Goal: Navigation & Orientation: Find specific page/section

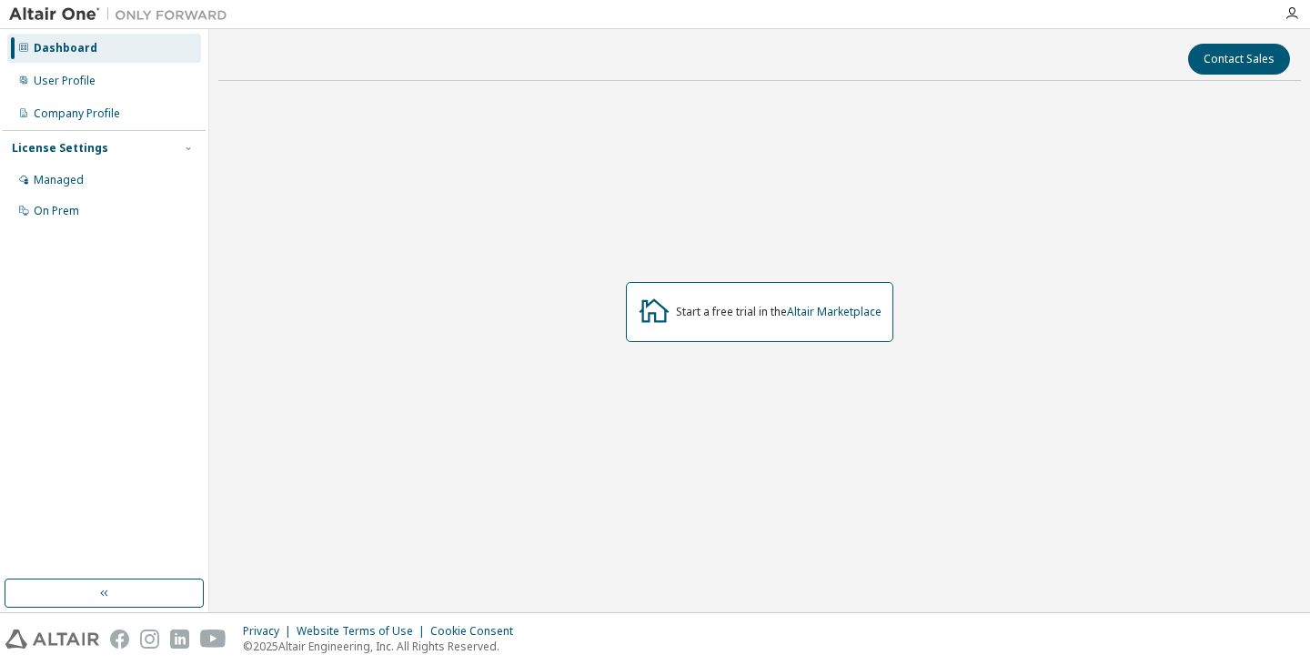
click at [607, 488] on div "Start a free trial in the Altair Marketplace" at bounding box center [759, 312] width 1083 height 432
click at [652, 441] on div "Start a free trial in the Altair Marketplace" at bounding box center [759, 312] width 1083 height 432
click at [136, 85] on div "User Profile" at bounding box center [104, 80] width 194 height 29
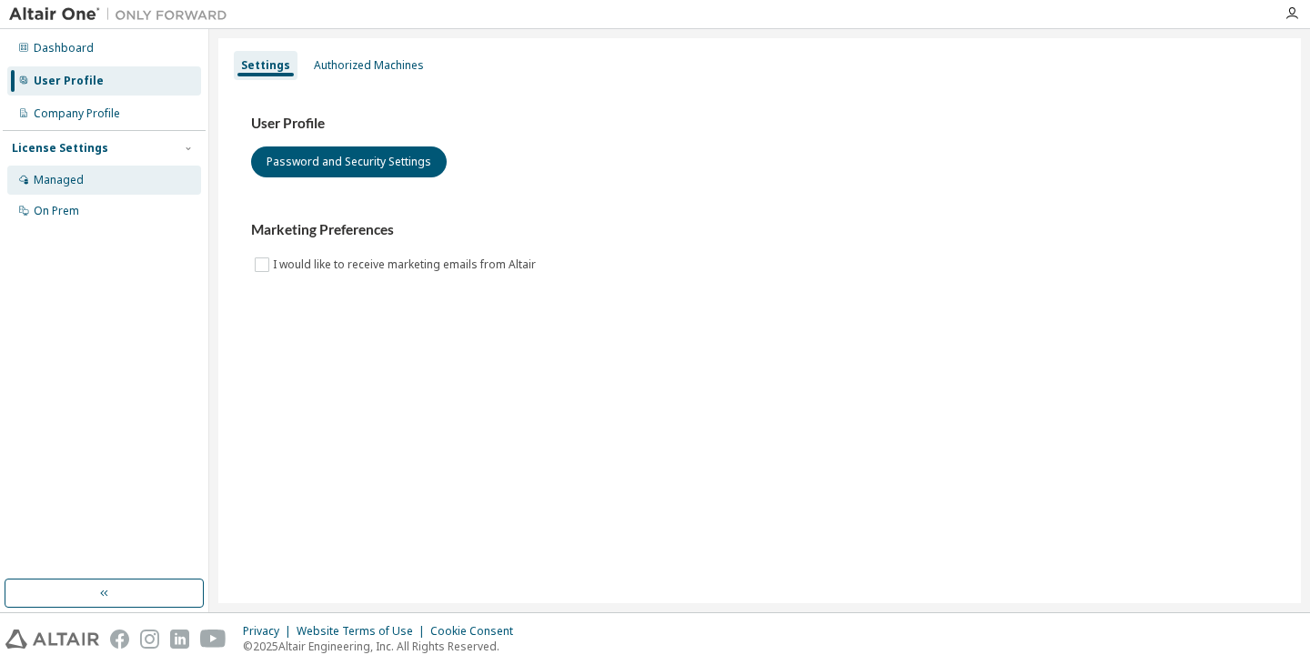
click at [134, 185] on div "Managed" at bounding box center [104, 180] width 194 height 29
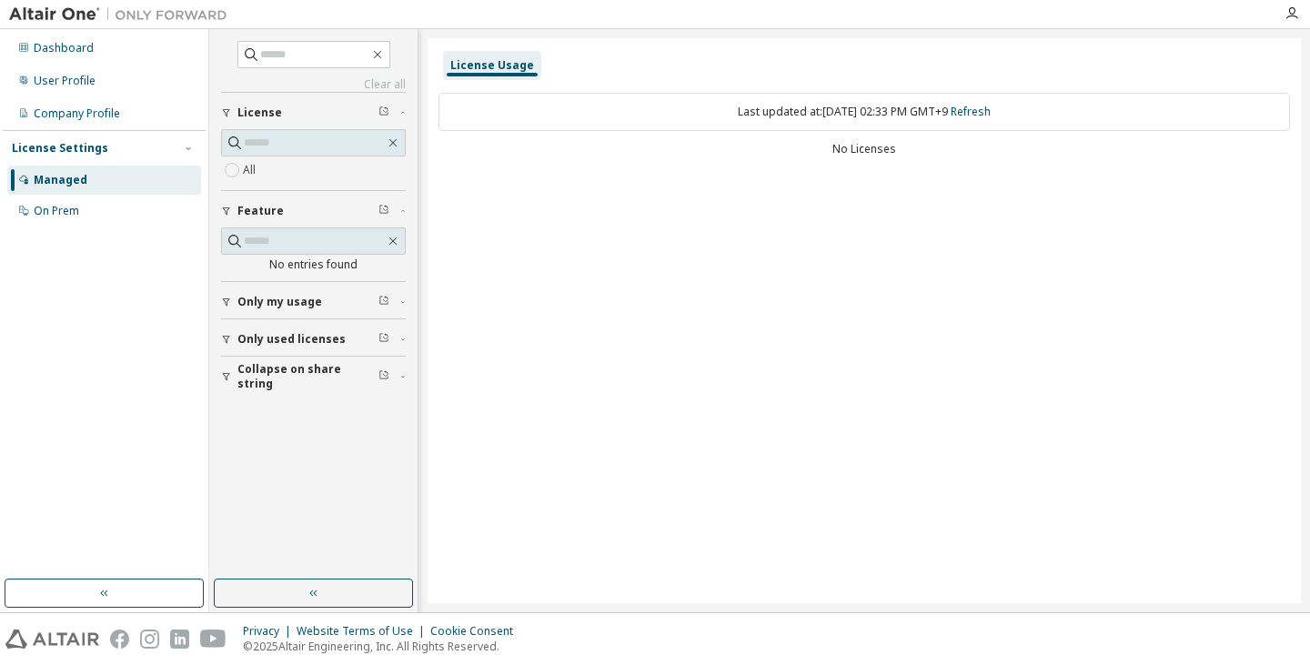
click at [325, 179] on div "All" at bounding box center [313, 170] width 185 height 22
click at [89, 151] on div "License Settings" at bounding box center [60, 148] width 96 height 15
click at [97, 106] on div "Company Profile" at bounding box center [77, 113] width 86 height 15
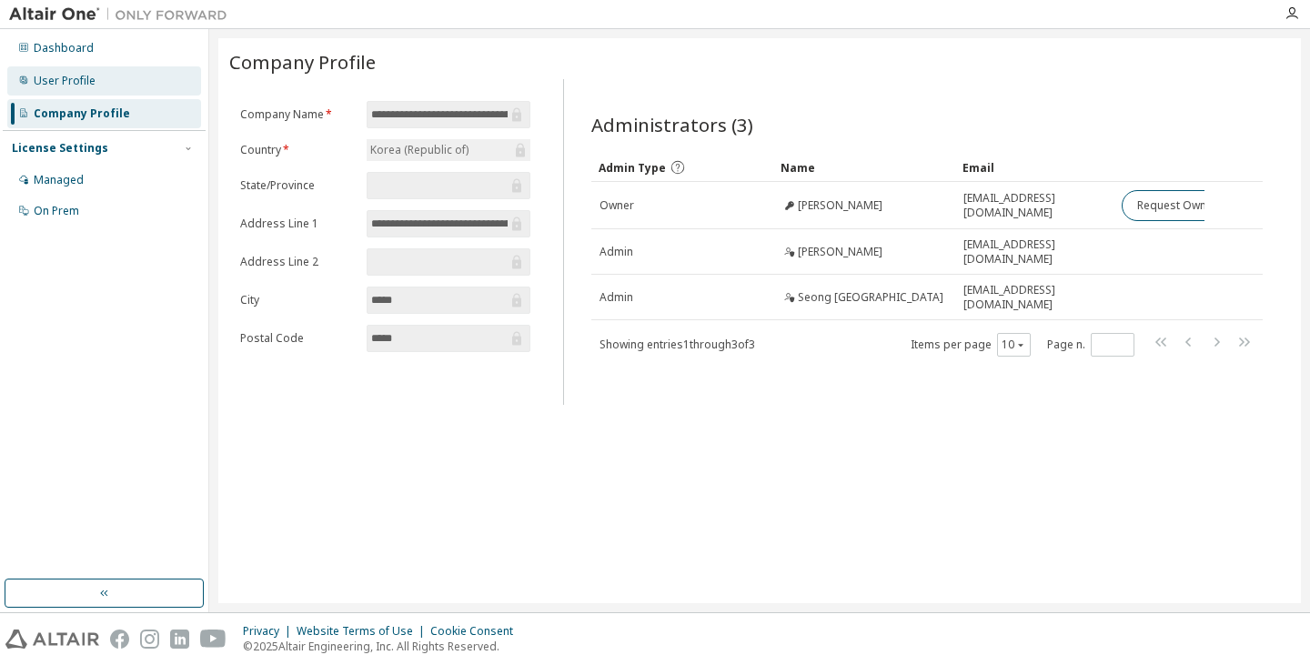
click at [93, 86] on div "User Profile" at bounding box center [65, 81] width 62 height 15
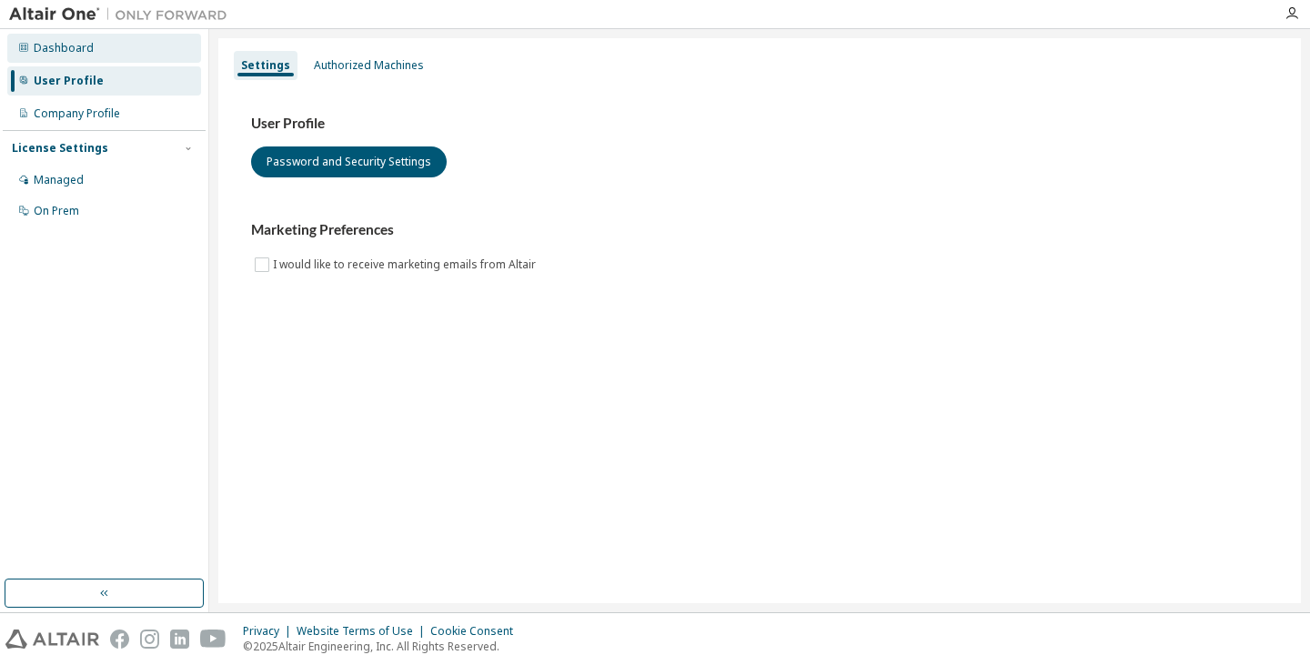
click at [103, 48] on div "Dashboard" at bounding box center [104, 48] width 194 height 29
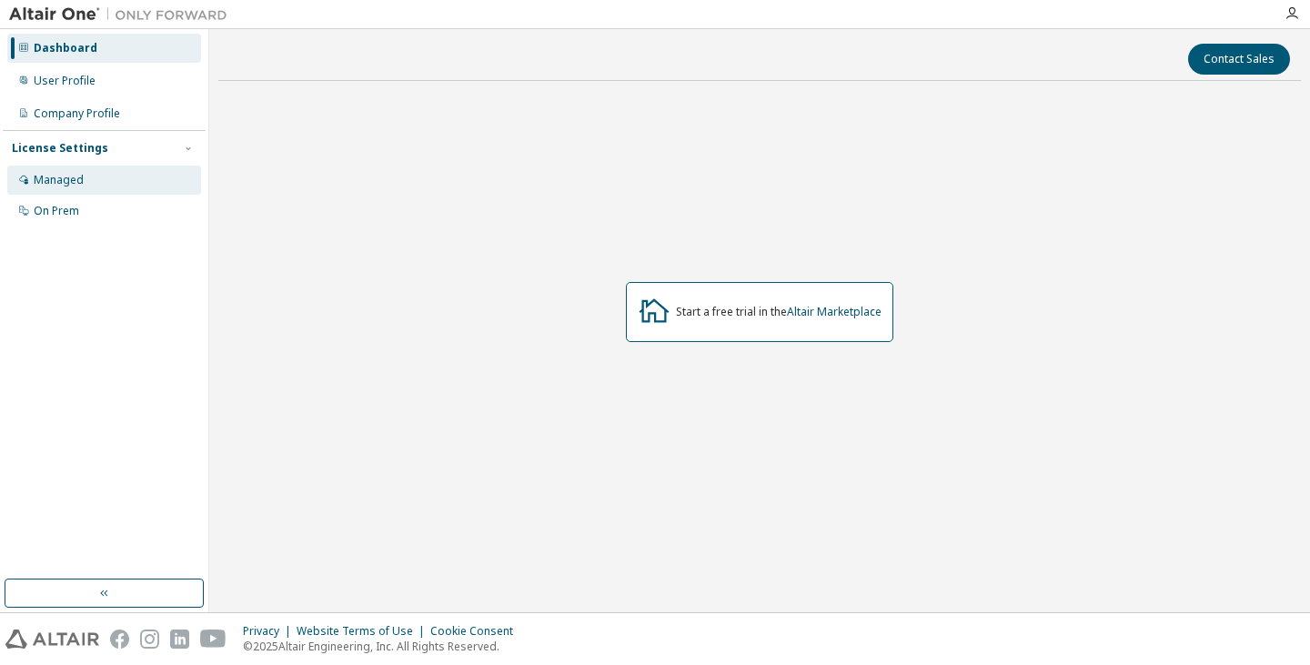
click at [97, 178] on div "Managed" at bounding box center [104, 180] width 194 height 29
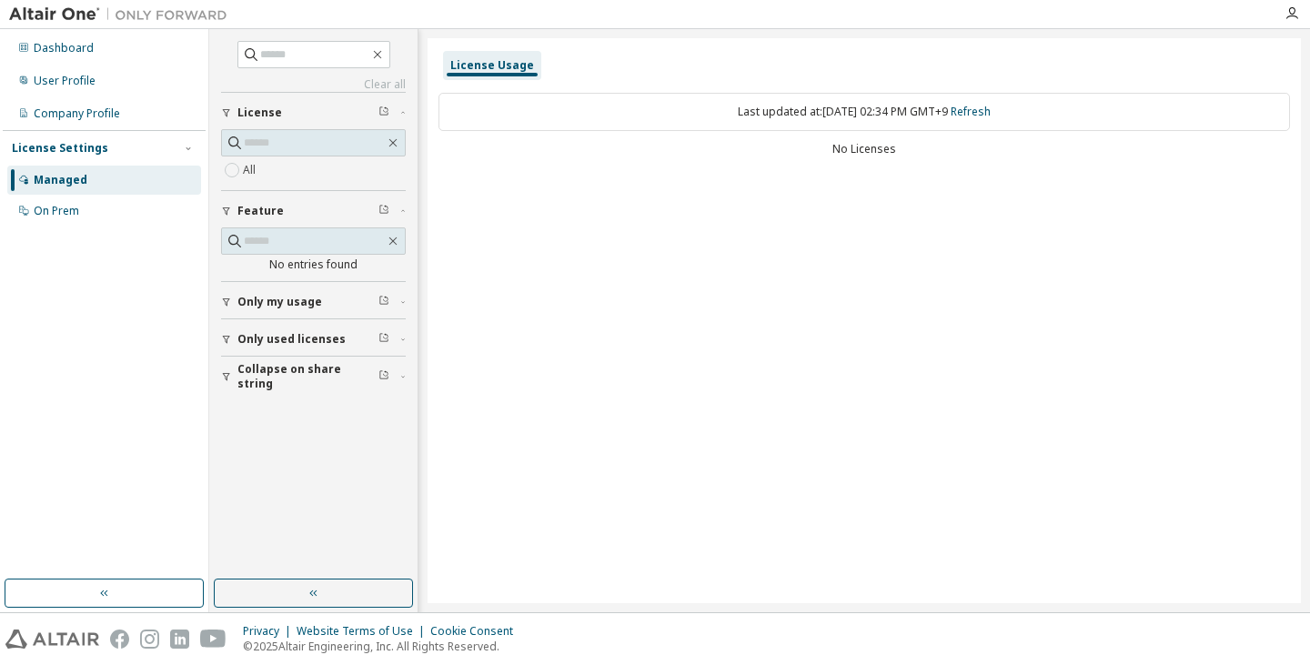
click at [260, 285] on button "Only my usage" at bounding box center [313, 302] width 185 height 40
click at [270, 392] on span "Only used licenses" at bounding box center [292, 392] width 108 height 15
click at [279, 480] on span "Collapse on share string" at bounding box center [308, 482] width 141 height 29
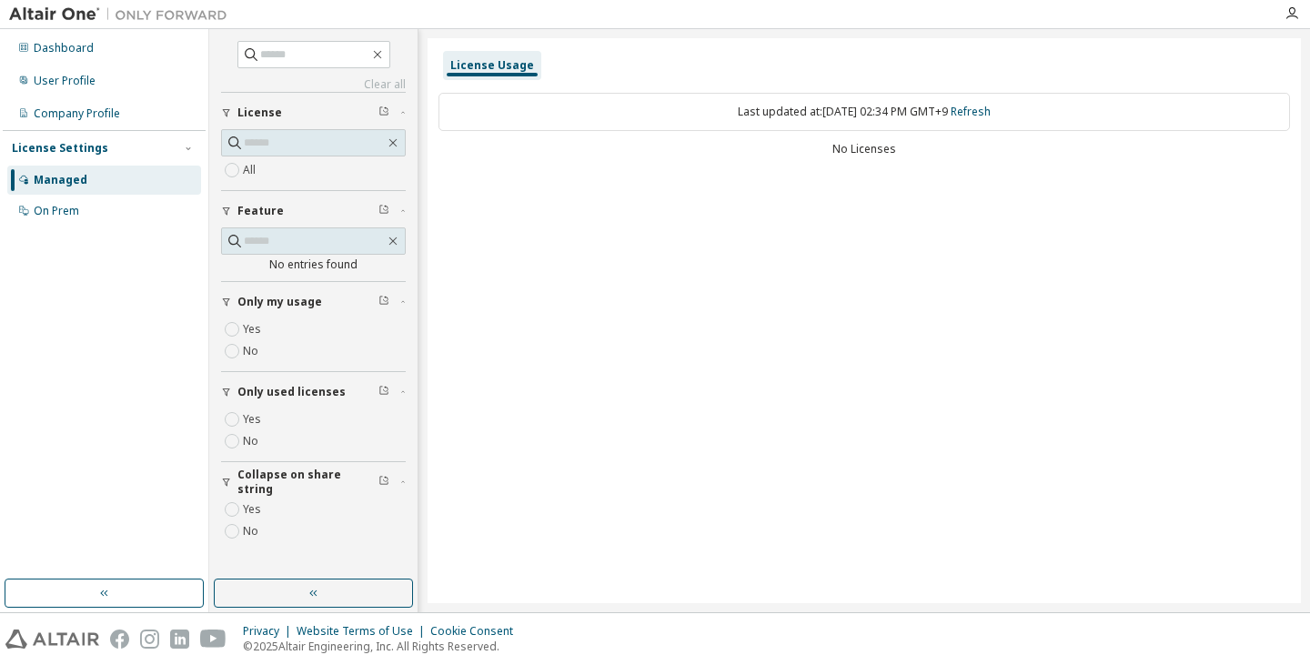
click at [67, 9] on img at bounding box center [123, 14] width 228 height 18
click at [116, 206] on div "On Prem" at bounding box center [104, 211] width 194 height 29
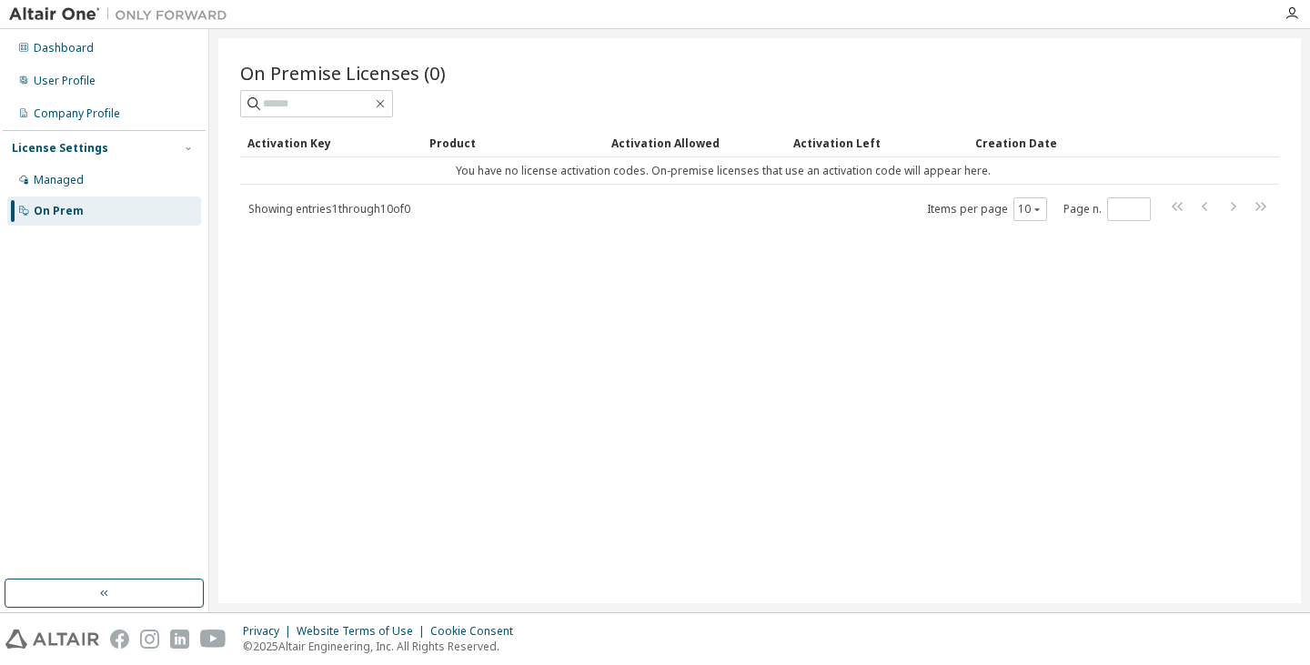
click at [1139, 391] on div "On Premise Licenses (0) Clear Load Save Save As Field Operator Value Select fil…" at bounding box center [759, 320] width 1083 height 565
click at [115, 178] on div "Managed" at bounding box center [104, 180] width 194 height 29
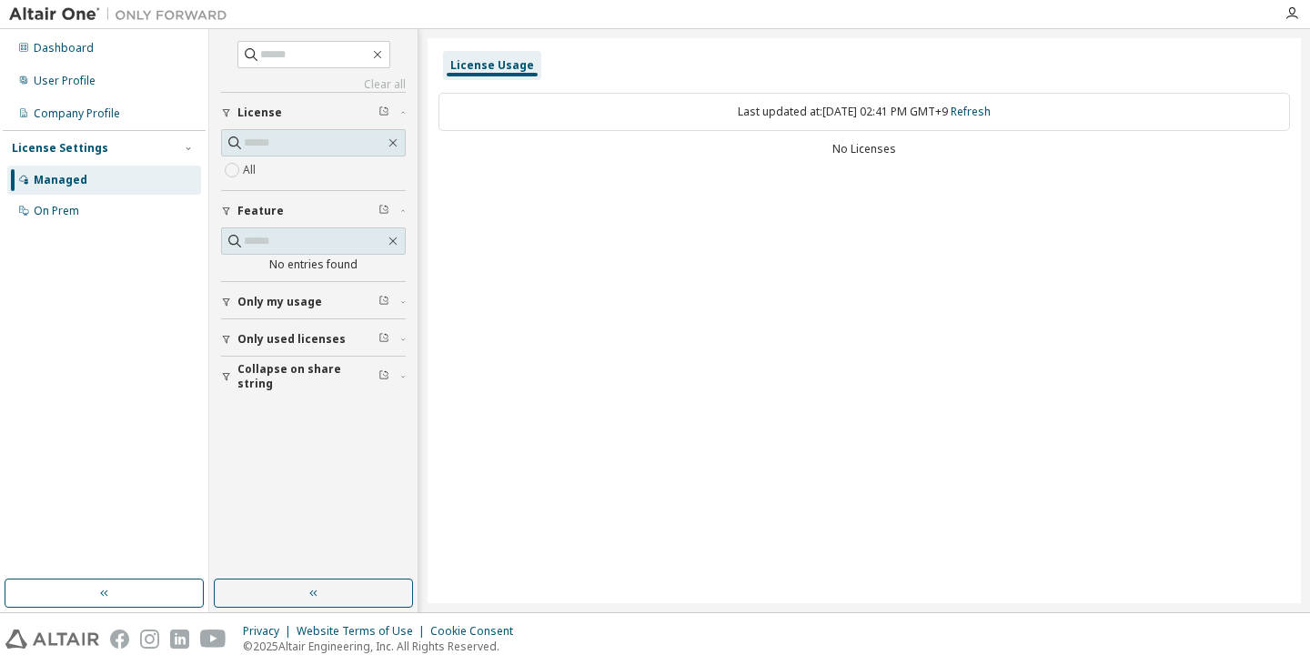
click at [295, 183] on div "All" at bounding box center [313, 159] width 185 height 61
click at [252, 168] on label "All" at bounding box center [251, 170] width 16 height 22
